Goal: Information Seeking & Learning: Learn about a topic

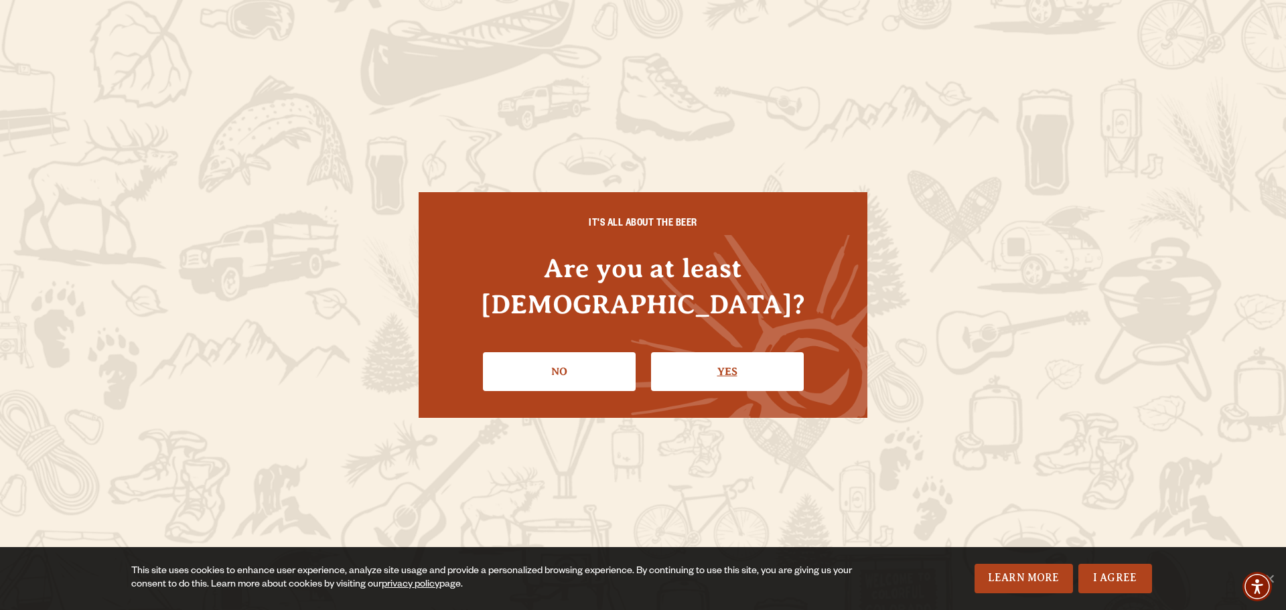
click at [738, 362] on link "Yes" at bounding box center [727, 371] width 153 height 39
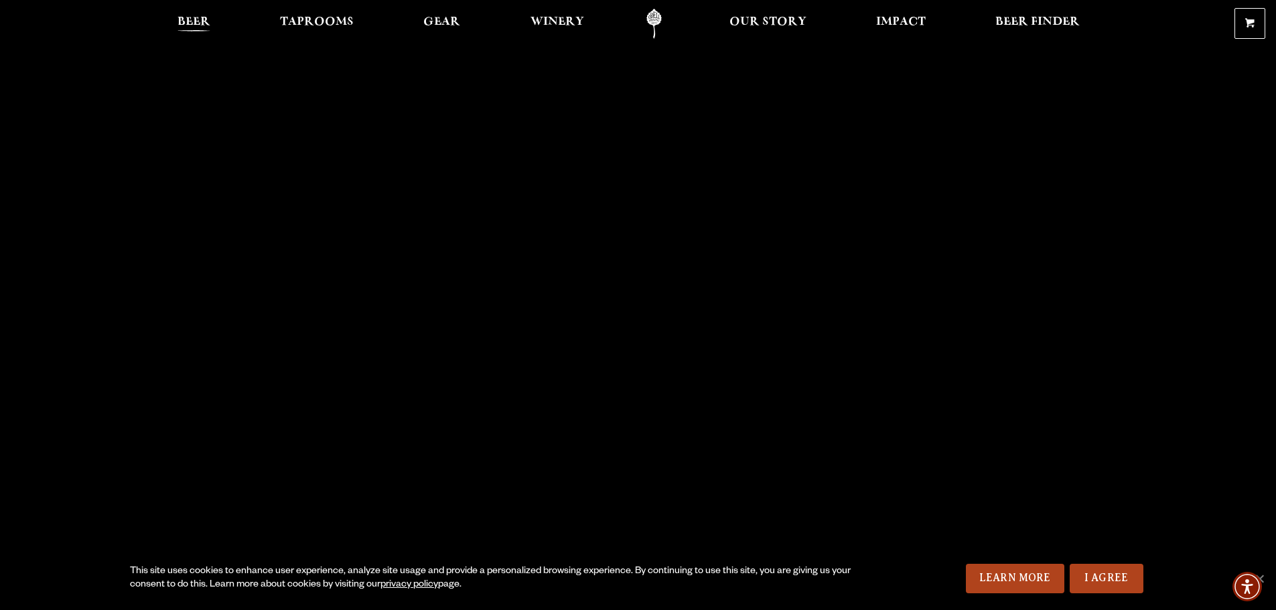
click at [194, 23] on span "Beer" at bounding box center [194, 22] width 33 height 11
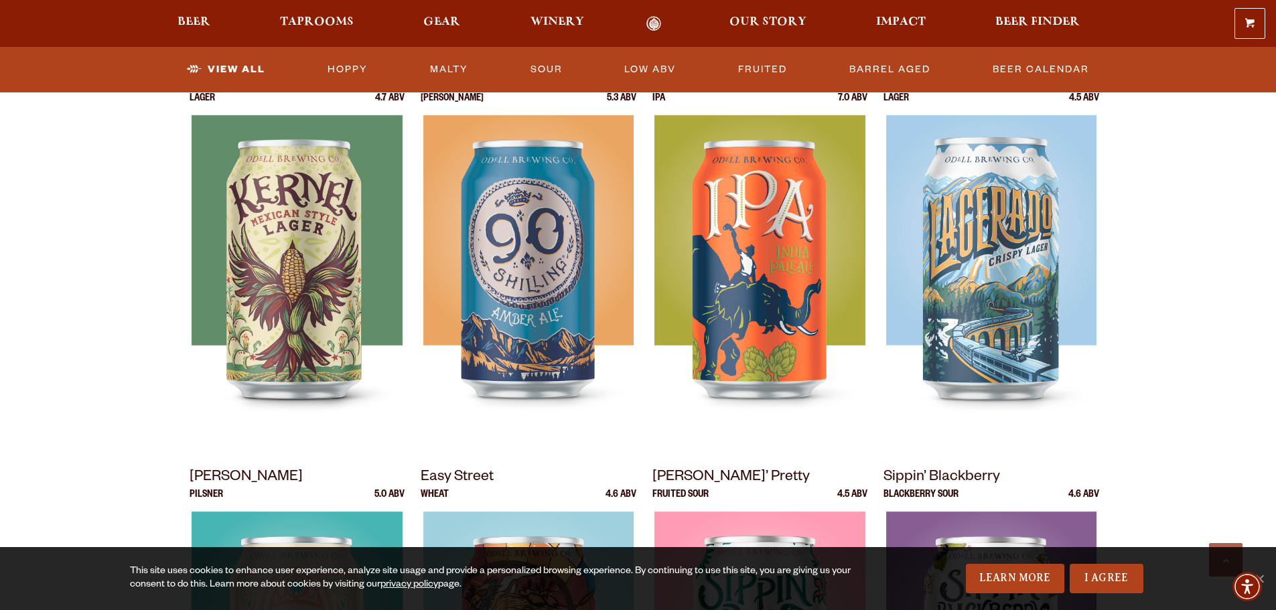
scroll to position [536, 0]
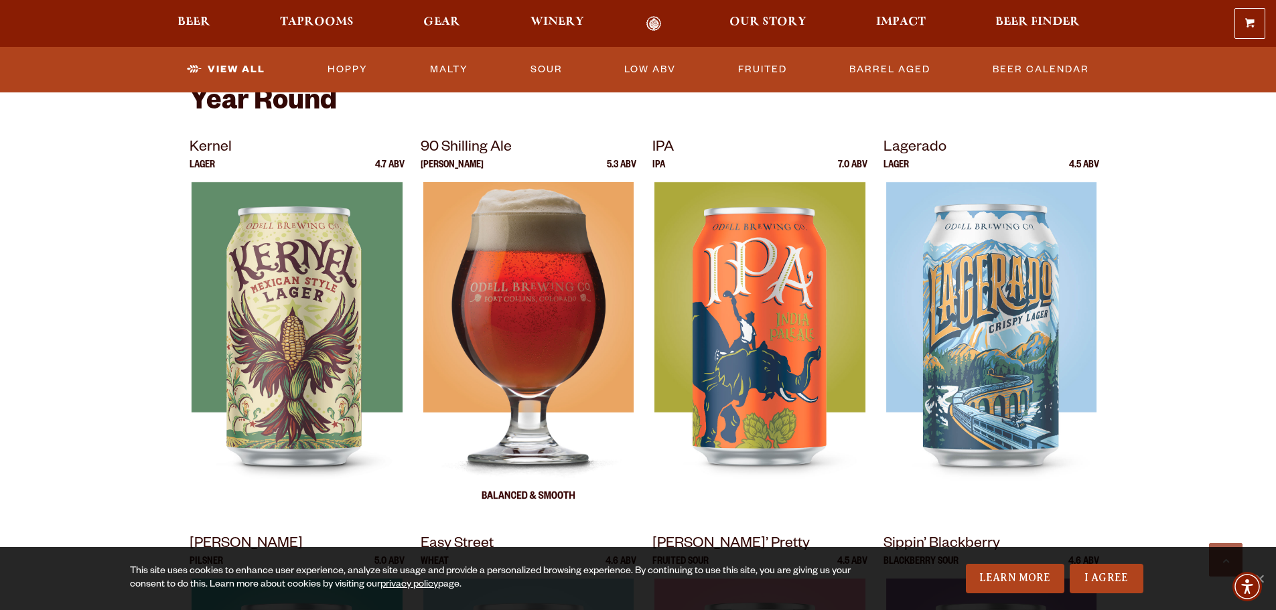
click at [569, 259] on img at bounding box center [528, 349] width 210 height 335
